Goal: Find contact information

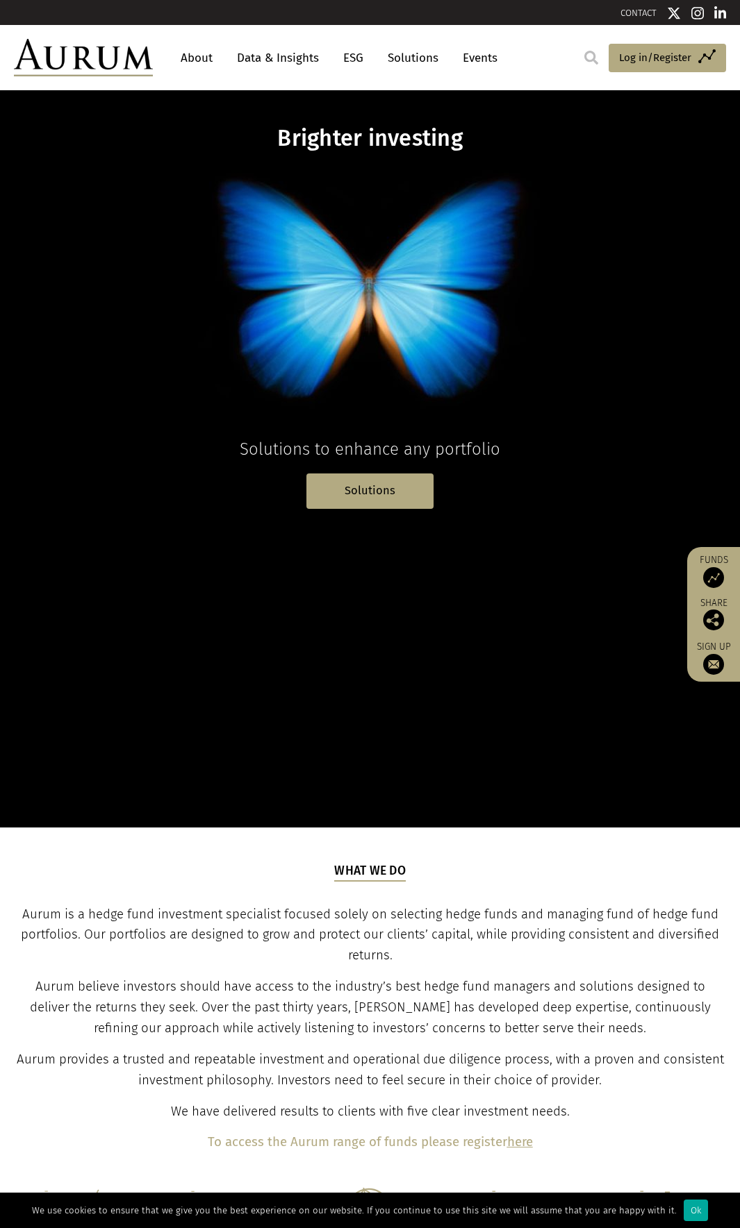
click at [191, 59] on link "About" at bounding box center [197, 58] width 46 height 26
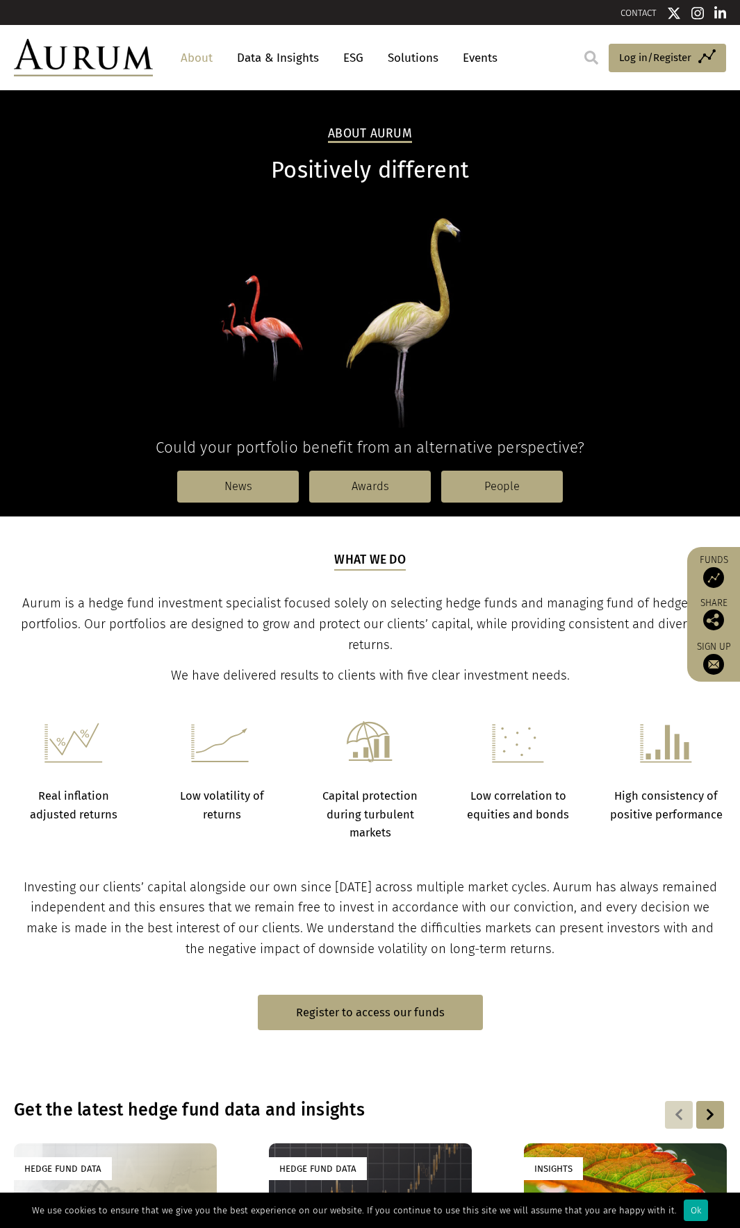
click at [635, 16] on link "CONTACT" at bounding box center [638, 13] width 36 height 10
